Goal: Use online tool/utility: Utilize a website feature to perform a specific function

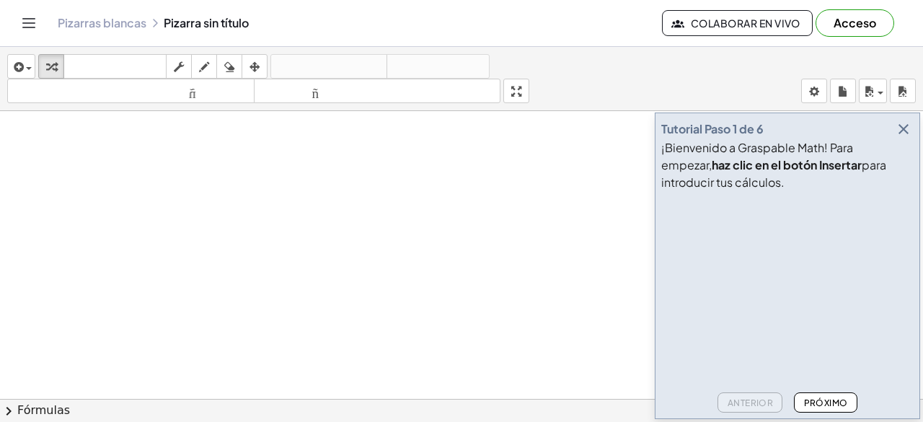
click at [837, 403] on font "Próximo" at bounding box center [826, 402] width 44 height 11
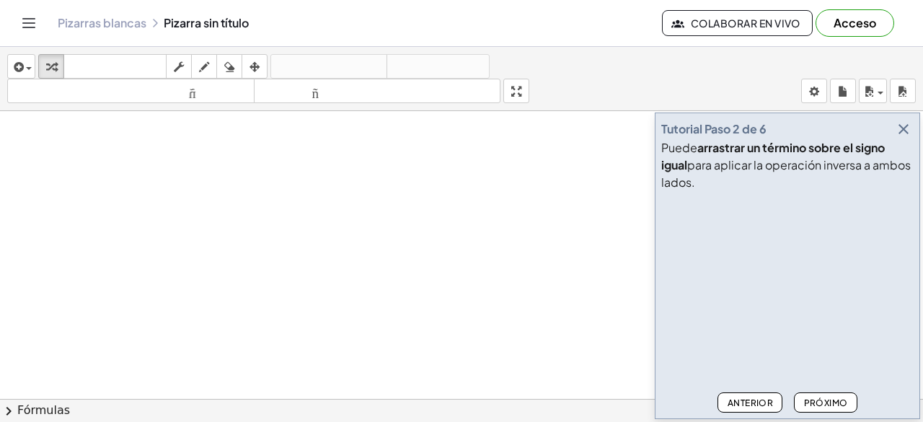
click at [834, 401] on font "Próximo" at bounding box center [826, 402] width 44 height 11
click at [839, 401] on font "Próximo" at bounding box center [826, 402] width 44 height 11
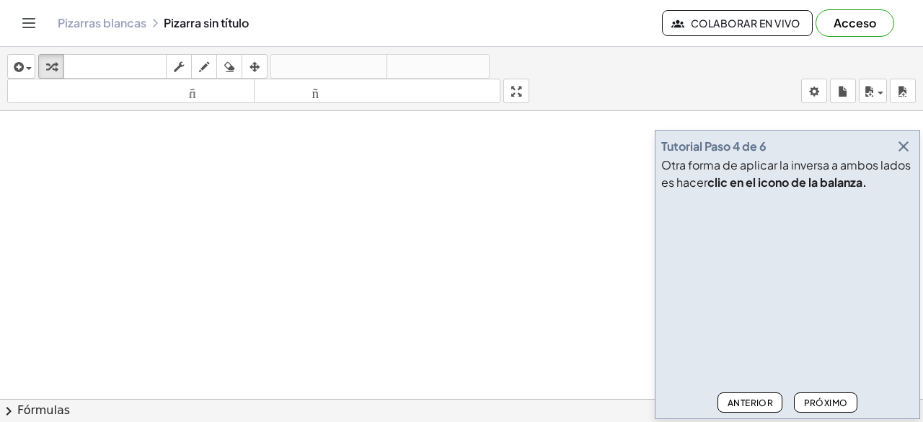
click at [820, 399] on font "Próximo" at bounding box center [826, 402] width 44 height 11
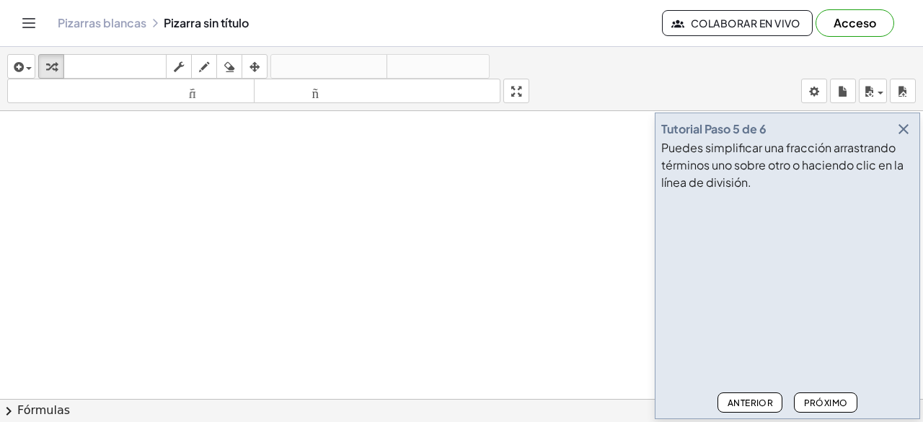
click at [830, 404] on font "Próximo" at bounding box center [826, 402] width 44 height 11
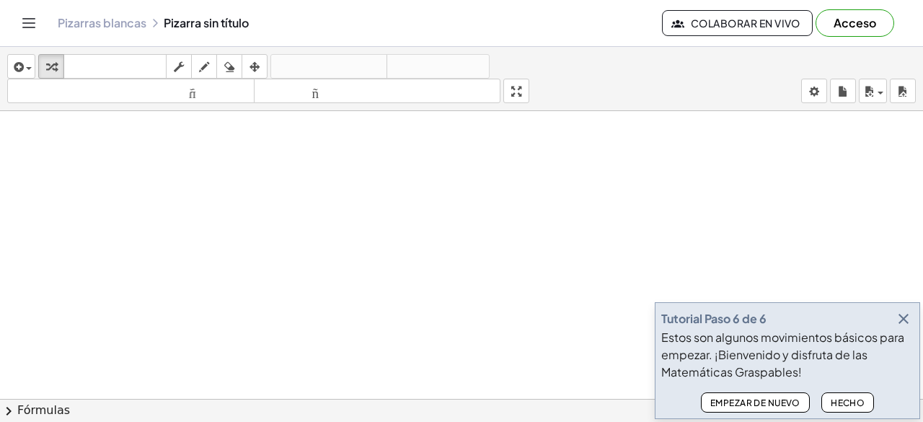
scroll to position [72, 0]
click at [854, 401] on font "Hecho" at bounding box center [847, 402] width 34 height 11
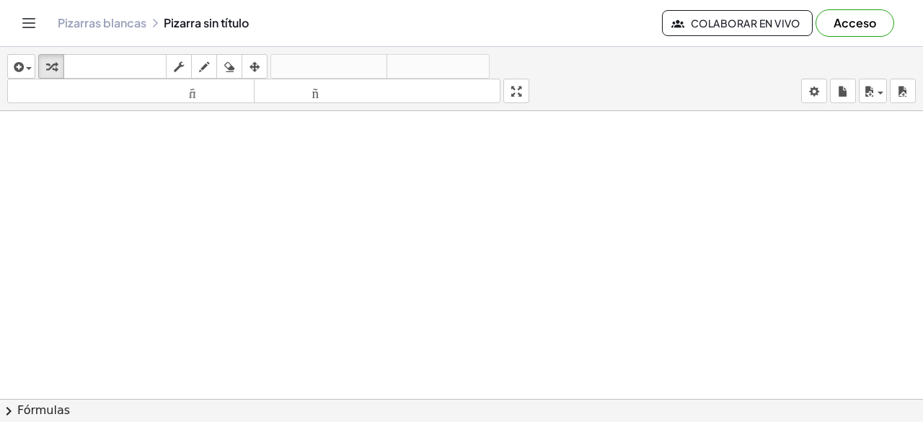
scroll to position [0, 0]
click at [27, 67] on span "button" at bounding box center [29, 68] width 6 height 3
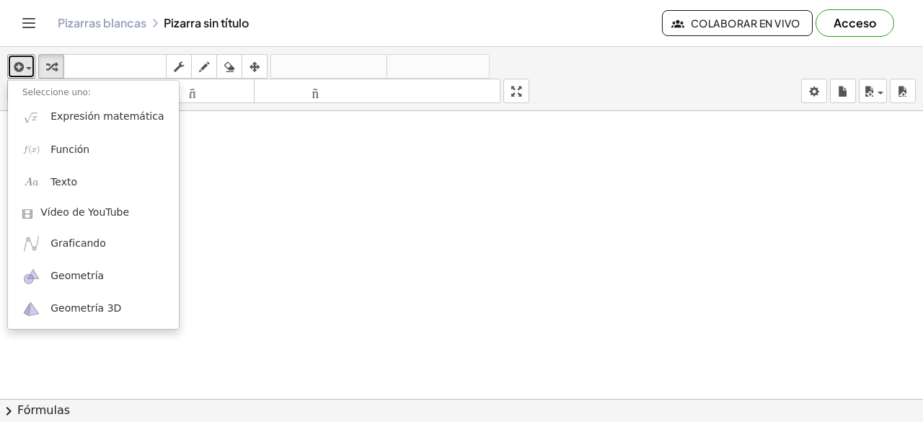
click at [295, 208] on div at bounding box center [461, 399] width 923 height 576
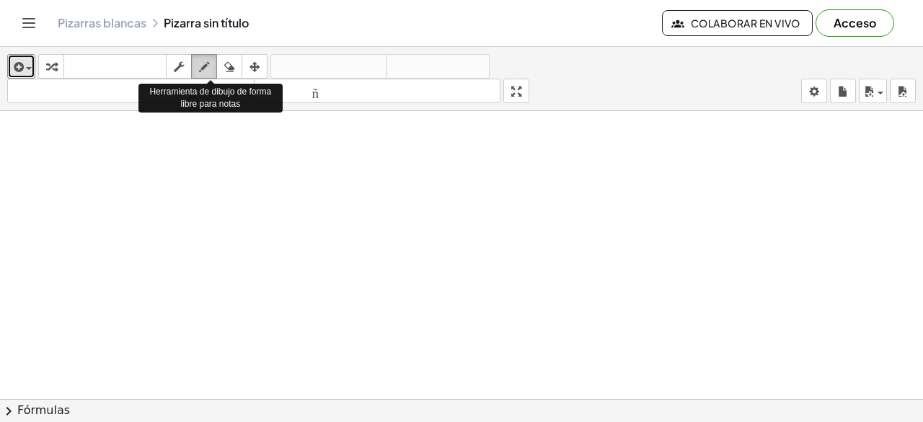
click at [207, 64] on icon "button" at bounding box center [204, 66] width 10 height 17
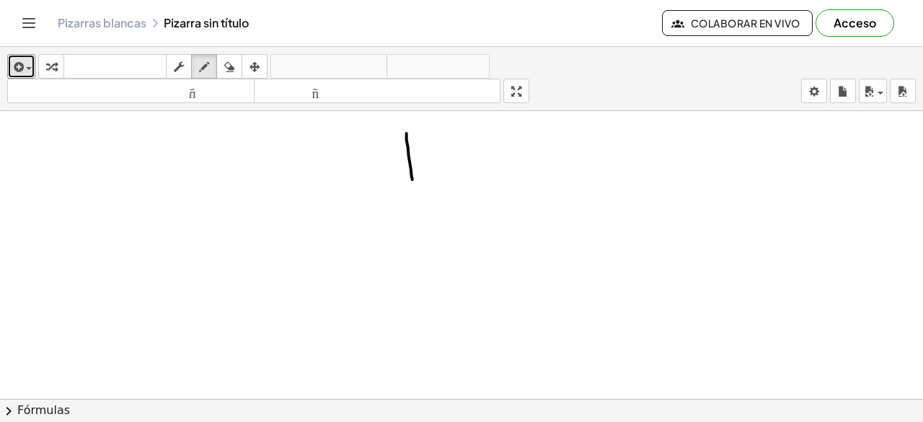
drag, startPoint x: 406, startPoint y: 132, endPoint x: 412, endPoint y: 178, distance: 46.5
click at [412, 178] on div at bounding box center [461, 399] width 923 height 576
drag, startPoint x: 405, startPoint y: 133, endPoint x: 415, endPoint y: 179, distance: 46.5
click at [415, 179] on div at bounding box center [461, 399] width 923 height 576
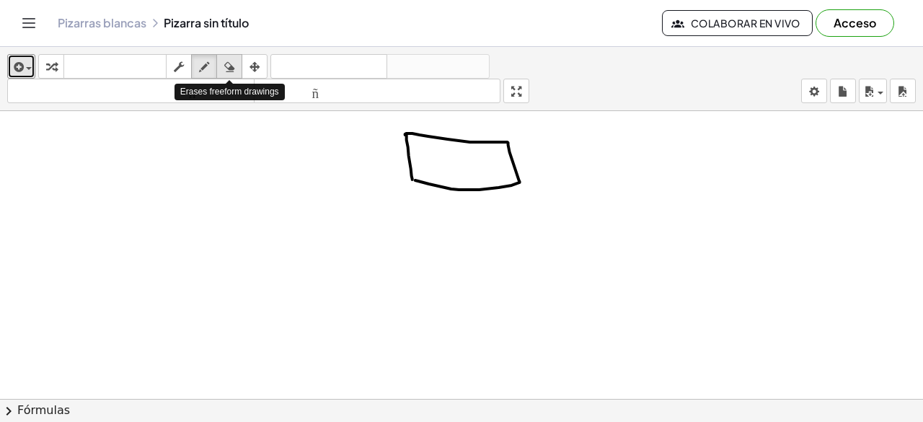
click at [230, 63] on icon "button" at bounding box center [229, 66] width 10 height 17
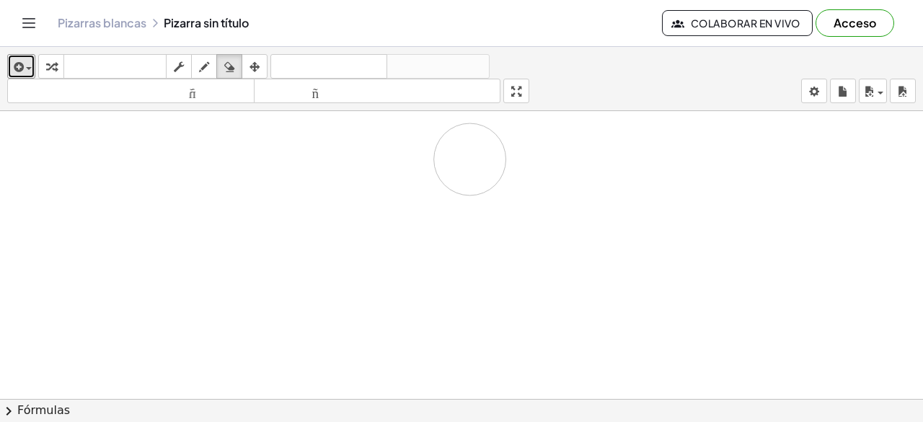
drag, startPoint x: 424, startPoint y: 133, endPoint x: 470, endPoint y: 159, distance: 52.9
click at [470, 159] on div at bounding box center [461, 399] width 923 height 576
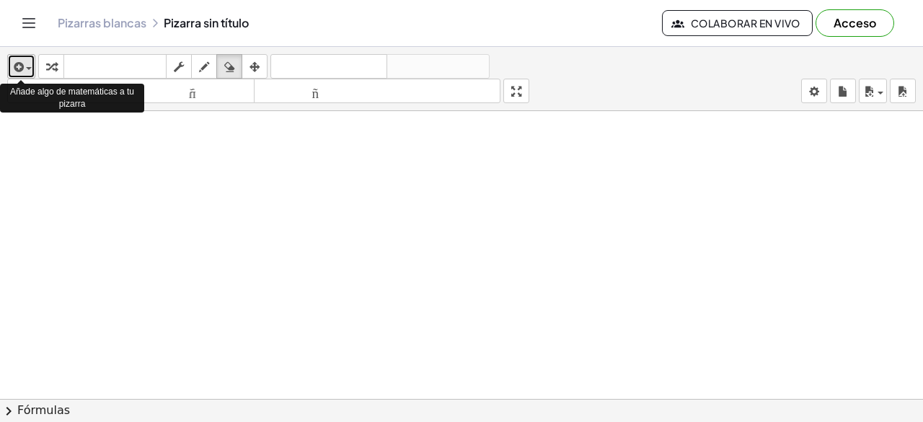
click at [27, 67] on span "button" at bounding box center [29, 68] width 6 height 3
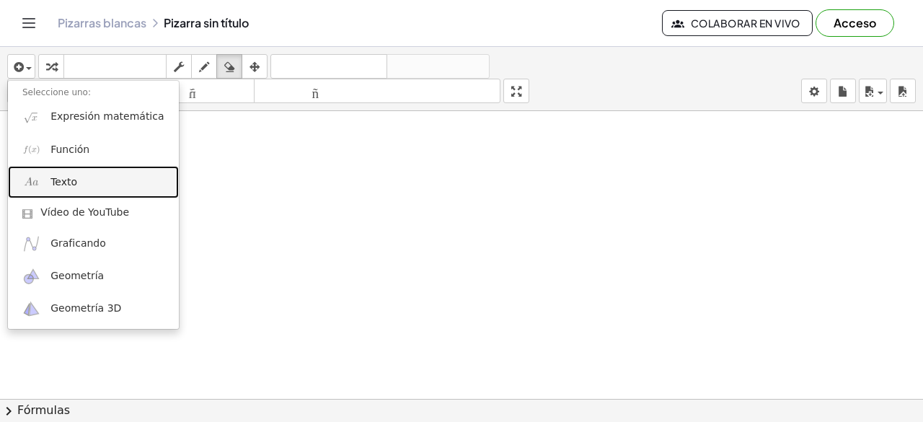
click at [67, 182] on font "Texto" at bounding box center [63, 182] width 27 height 12
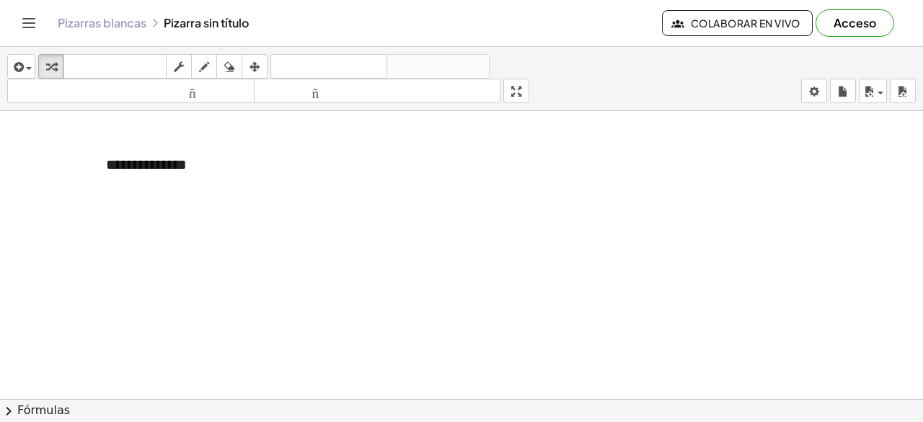
click at [401, 244] on div at bounding box center [461, 399] width 923 height 576
click at [296, 139] on button "+" at bounding box center [290, 137] width 27 height 25
click at [274, 135] on button "-" at bounding box center [266, 137] width 22 height 25
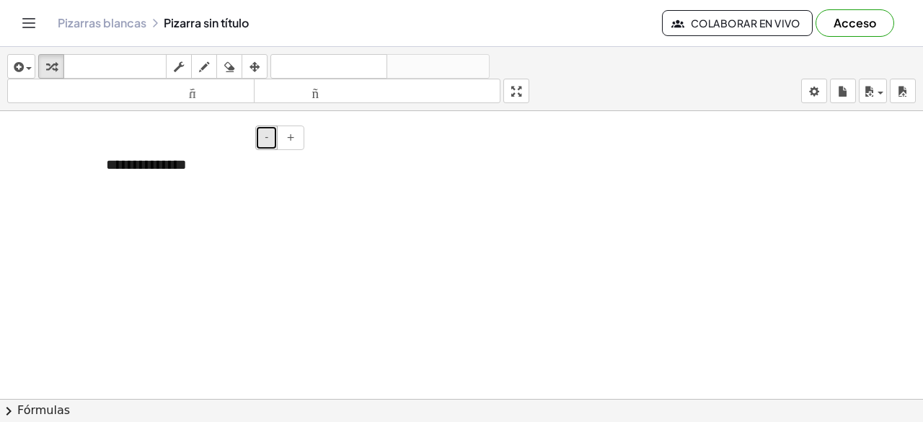
click at [273, 135] on button "-" at bounding box center [266, 137] width 22 height 25
click at [272, 135] on button "-" at bounding box center [266, 137] width 22 height 25
click at [150, 161] on font "**********" at bounding box center [132, 161] width 52 height 10
drag, startPoint x: 166, startPoint y: 138, endPoint x: 327, endPoint y: 166, distance: 163.9
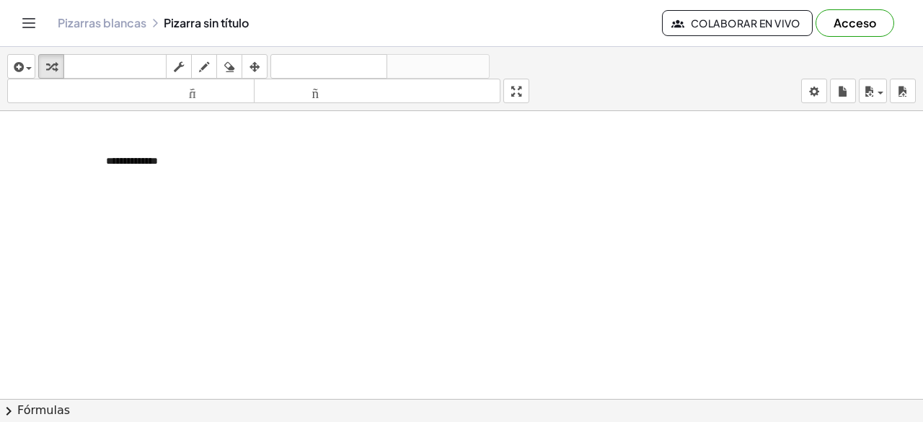
click at [327, 166] on div "**********" at bounding box center [461, 399] width 923 height 576
drag, startPoint x: 159, startPoint y: 164, endPoint x: 242, endPoint y: 190, distance: 87.5
click at [242, 190] on div "**********" at bounding box center [461, 399] width 923 height 576
click at [208, 178] on div "**********" at bounding box center [200, 161] width 216 height 43
drag, startPoint x: 206, startPoint y: 182, endPoint x: 264, endPoint y: 176, distance: 58.0
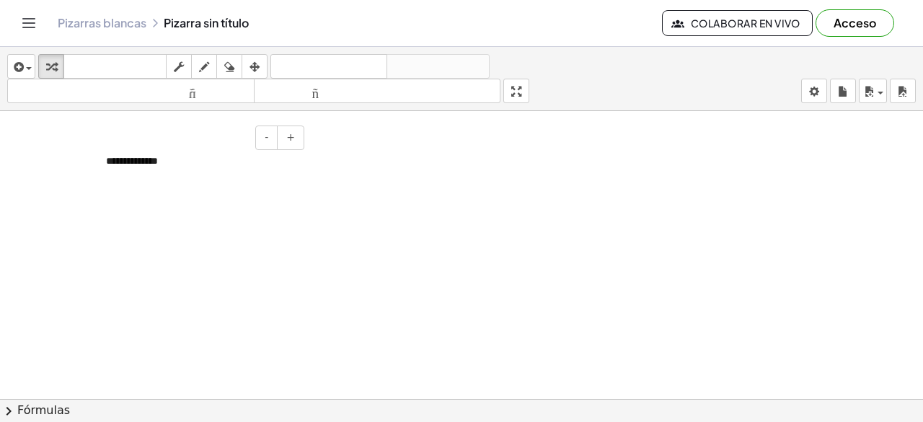
click at [264, 176] on div "**********" at bounding box center [461, 399] width 923 height 576
click at [307, 165] on div "**********" at bounding box center [200, 161] width 216 height 43
drag, startPoint x: 101, startPoint y: 158, endPoint x: 537, endPoint y: 178, distance: 436.5
click at [537, 178] on div at bounding box center [535, 181] width 14 height 43
click at [631, 251] on div at bounding box center [461, 399] width 923 height 576
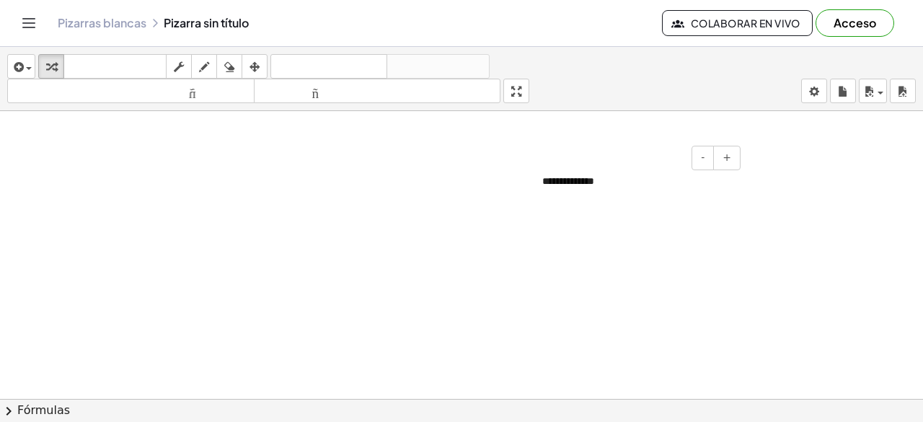
click at [569, 185] on font "**********" at bounding box center [568, 181] width 52 height 10
click at [571, 201] on div "**********" at bounding box center [636, 181] width 216 height 43
click at [577, 159] on div "- +" at bounding box center [632, 158] width 216 height 25
drag, startPoint x: 507, startPoint y: 150, endPoint x: 641, endPoint y: 214, distance: 149.3
click at [641, 214] on div at bounding box center [461, 399] width 923 height 576
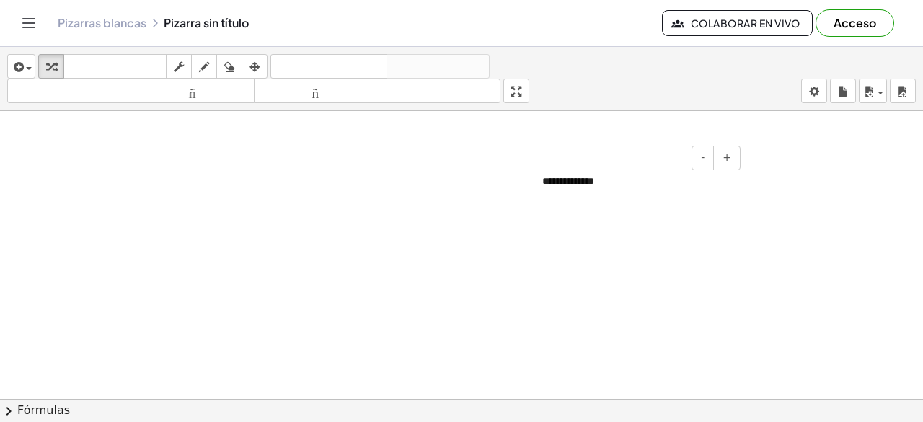
click at [603, 175] on div "**********" at bounding box center [636, 181] width 216 height 43
drag, startPoint x: 519, startPoint y: 89, endPoint x: 519, endPoint y: 152, distance: 62.7
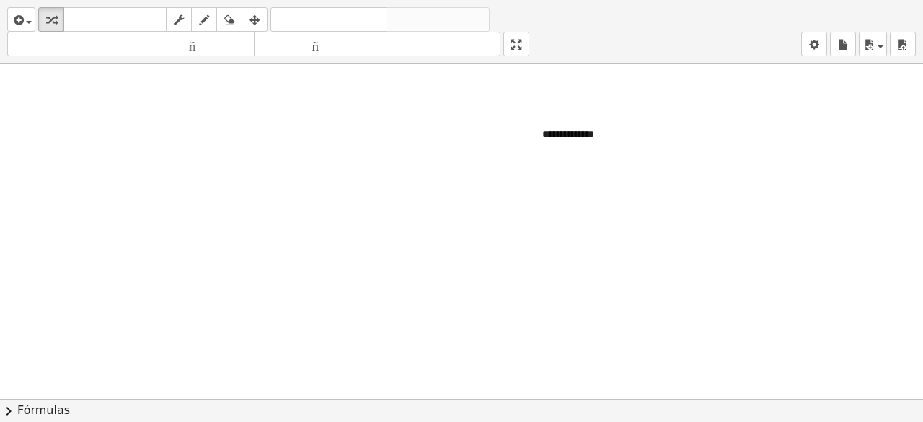
click at [519, 152] on div "**********" at bounding box center [461, 211] width 923 height 422
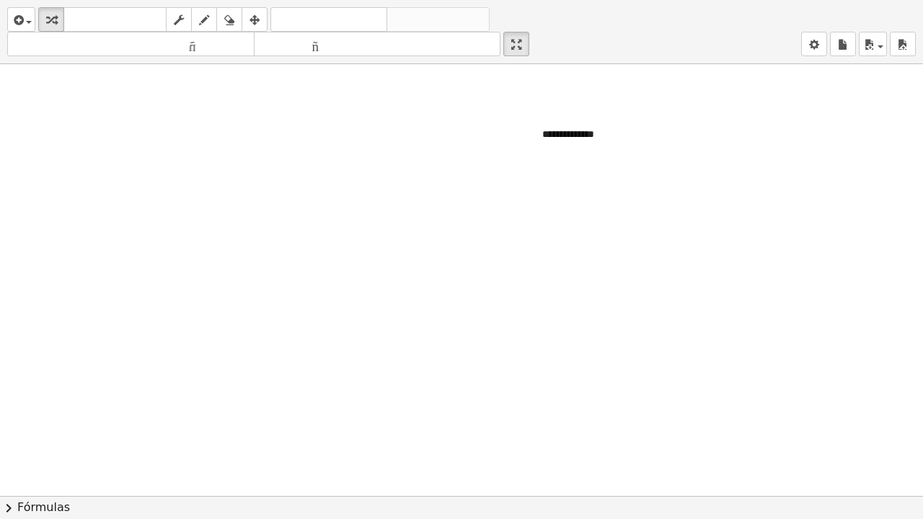
click at [783, 86] on div at bounding box center [461, 495] width 923 height 863
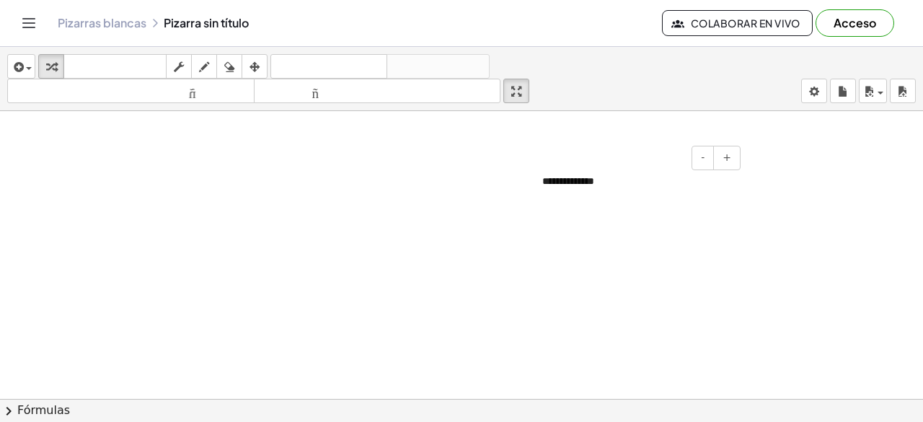
click at [577, 190] on div "**********" at bounding box center [636, 181] width 216 height 43
click at [229, 64] on icon "button" at bounding box center [229, 66] width 10 height 17
click at [566, 162] on div at bounding box center [461, 399] width 923 height 576
drag, startPoint x: 566, startPoint y: 162, endPoint x: 644, endPoint y: 199, distance: 86.1
click at [644, 199] on div at bounding box center [461, 399] width 923 height 576
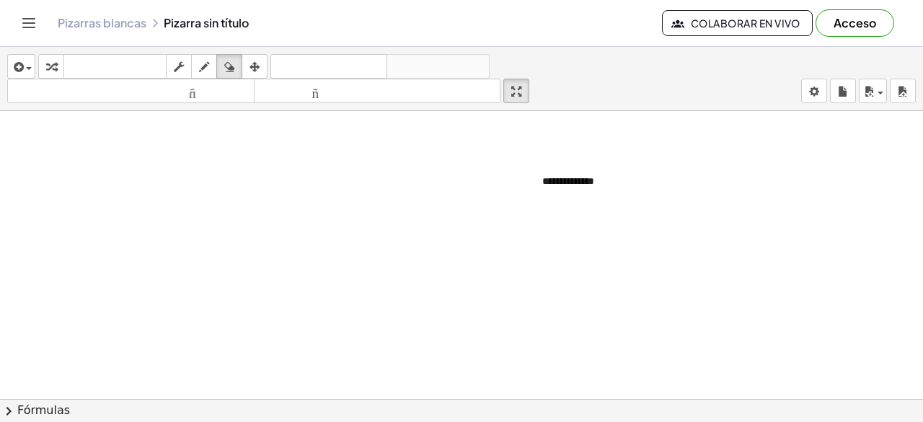
click at [597, 182] on div at bounding box center [461, 399] width 923 height 576
click at [205, 69] on icon "button" at bounding box center [204, 66] width 10 height 17
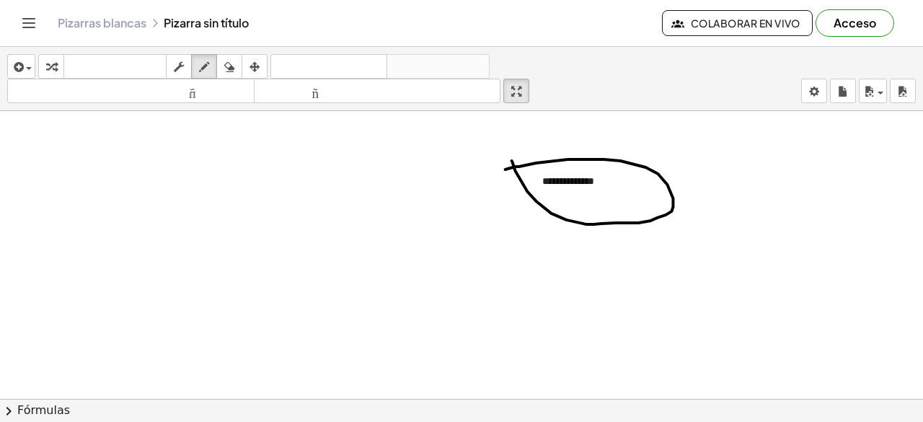
drag, startPoint x: 536, startPoint y: 200, endPoint x: 505, endPoint y: 168, distance: 44.3
click at [505, 168] on div at bounding box center [461, 399] width 923 height 576
click at [231, 64] on icon "button" at bounding box center [229, 66] width 10 height 17
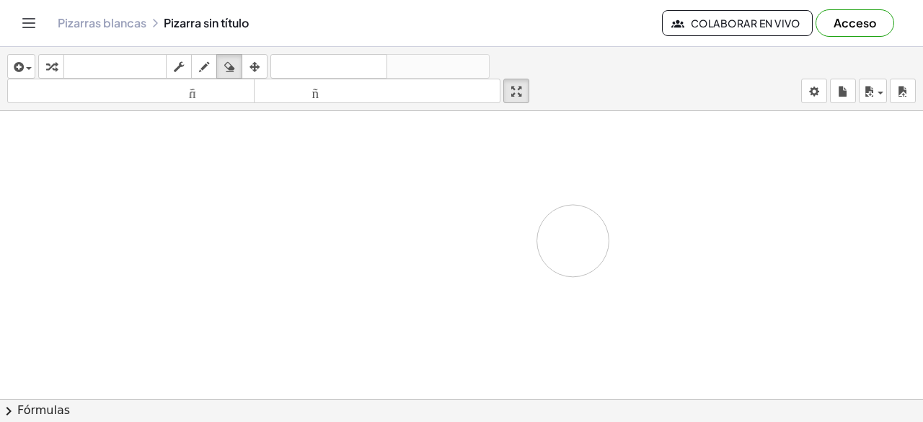
drag, startPoint x: 530, startPoint y: 140, endPoint x: 572, endPoint y: 239, distance: 108.2
click at [572, 239] on div at bounding box center [461, 399] width 923 height 576
click at [616, 187] on div at bounding box center [461, 399] width 923 height 576
click at [585, 185] on div at bounding box center [461, 399] width 923 height 576
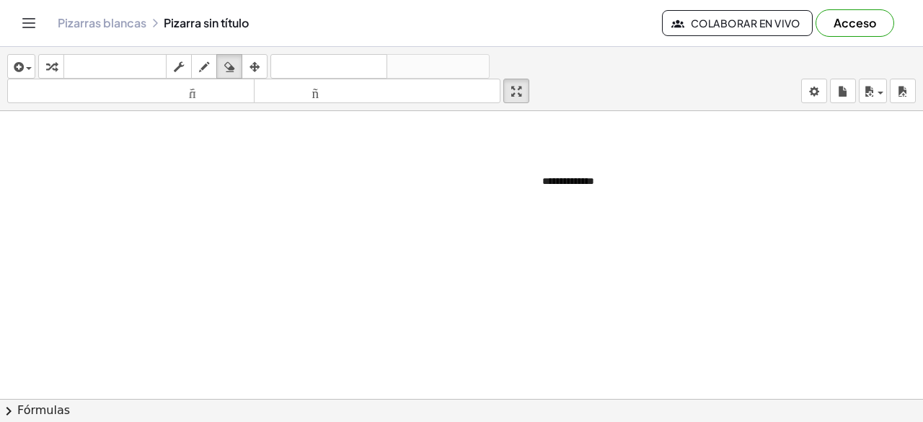
click at [571, 174] on div at bounding box center [461, 399] width 923 height 576
drag, startPoint x: 571, startPoint y: 174, endPoint x: 714, endPoint y: 233, distance: 154.5
click at [714, 233] on div at bounding box center [461, 399] width 923 height 576
click at [200, 67] on icon "button" at bounding box center [204, 66] width 10 height 17
click at [543, 181] on div at bounding box center [461, 399] width 923 height 576
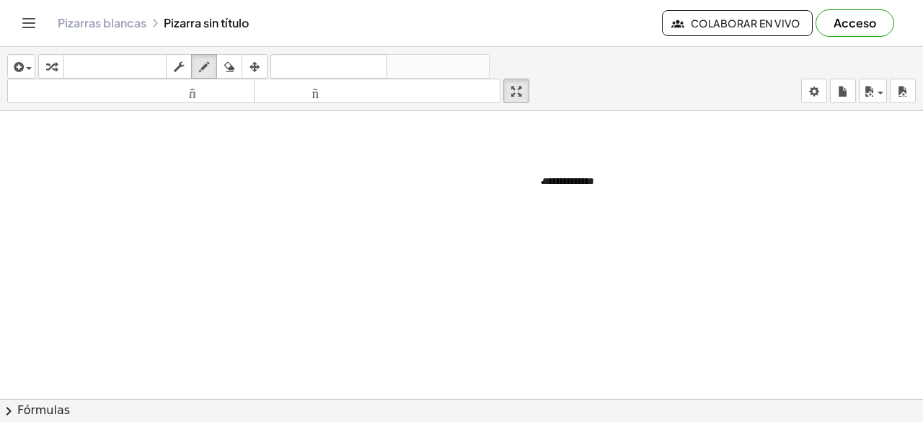
click at [551, 181] on div at bounding box center [461, 399] width 923 height 576
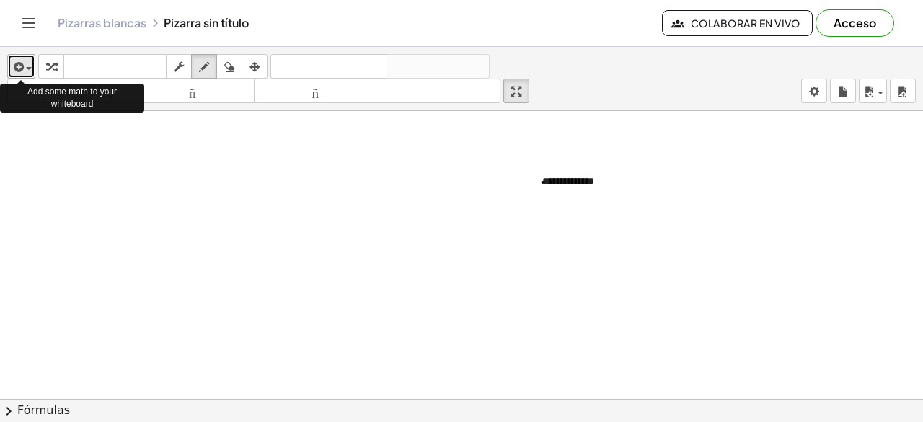
click at [26, 68] on span "button" at bounding box center [29, 68] width 6 height 3
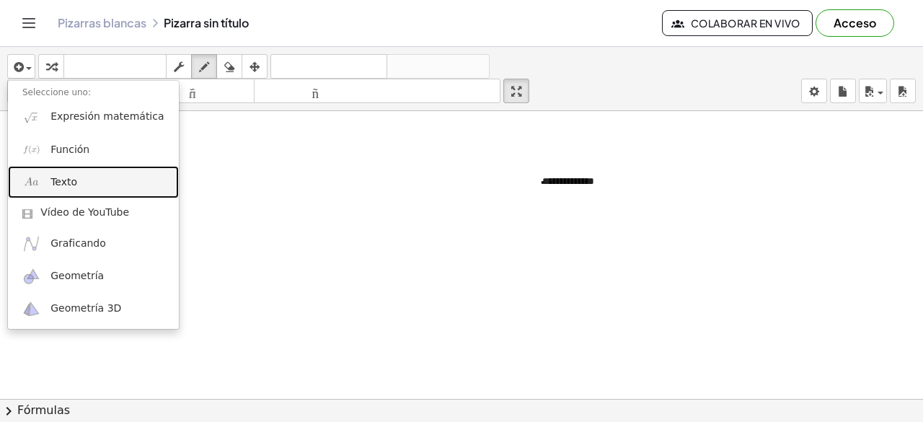
click at [69, 179] on font "Texto" at bounding box center [63, 182] width 27 height 12
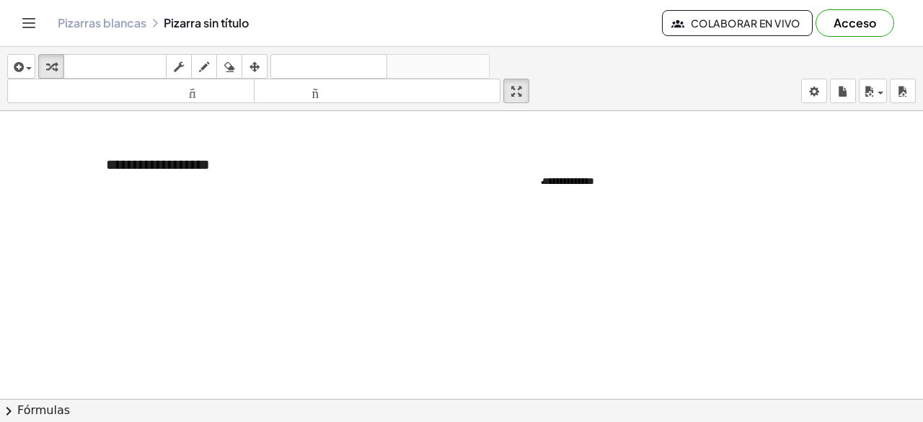
click at [363, 180] on div at bounding box center [461, 399] width 923 height 576
click at [585, 179] on font "**********" at bounding box center [568, 181] width 52 height 10
click at [704, 159] on font "-" at bounding box center [703, 157] width 4 height 12
click at [725, 158] on font "+" at bounding box center [726, 157] width 9 height 12
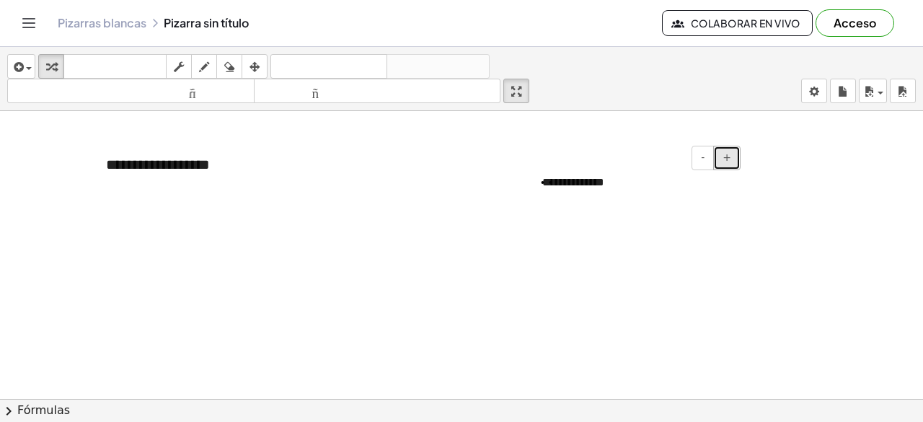
click at [725, 158] on font "+" at bounding box center [726, 157] width 9 height 12
click at [707, 168] on div "**********" at bounding box center [636, 185] width 216 height 50
click at [673, 160] on div "- +" at bounding box center [632, 158] width 216 height 25
click at [623, 182] on font "**********" at bounding box center [582, 184] width 81 height 14
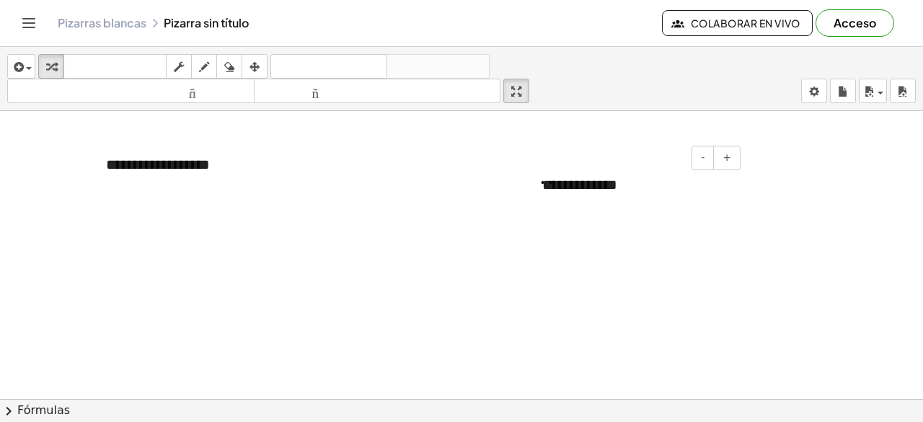
click at [625, 161] on div "- +" at bounding box center [632, 158] width 216 height 25
click at [147, 169] on font "**********" at bounding box center [158, 164] width 104 height 14
click at [187, 183] on div "**********" at bounding box center [200, 165] width 216 height 50
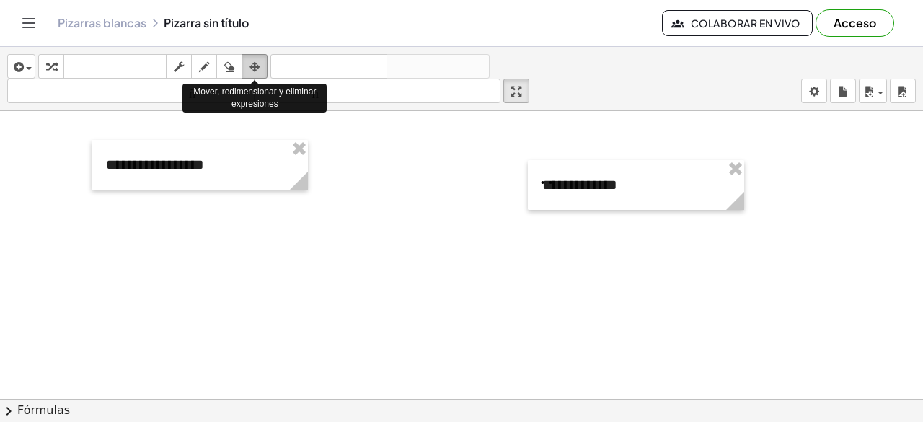
click at [255, 63] on icon "button" at bounding box center [254, 66] width 10 height 17
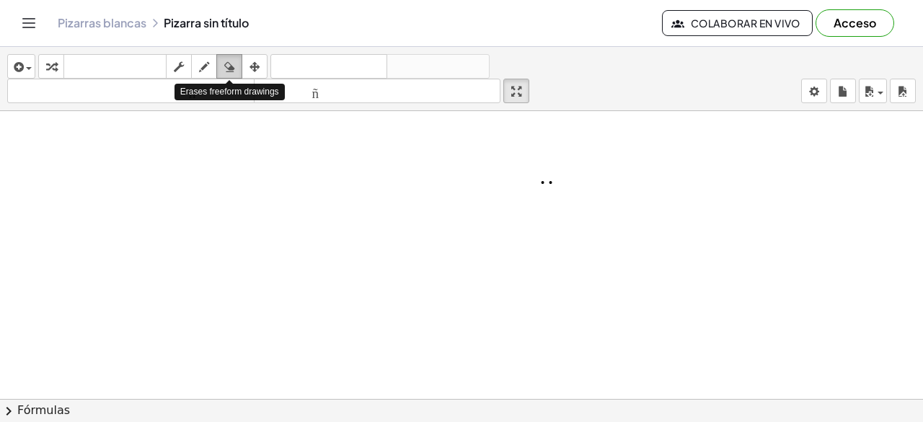
click at [228, 64] on icon "button" at bounding box center [229, 66] width 10 height 17
drag, startPoint x: 519, startPoint y: 177, endPoint x: 597, endPoint y: 192, distance: 79.3
click at [597, 192] on div at bounding box center [461, 399] width 923 height 576
